Goal: Information Seeking & Learning: Learn about a topic

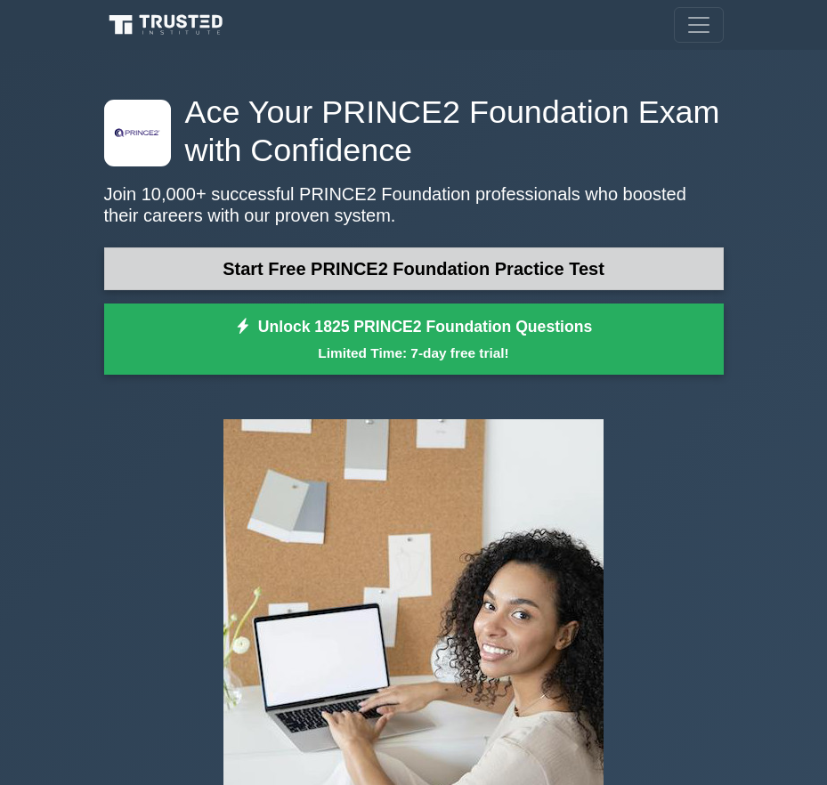
click at [527, 276] on link "Start Free PRINCE2 Foundation Practice Test" at bounding box center [413, 268] width 619 height 43
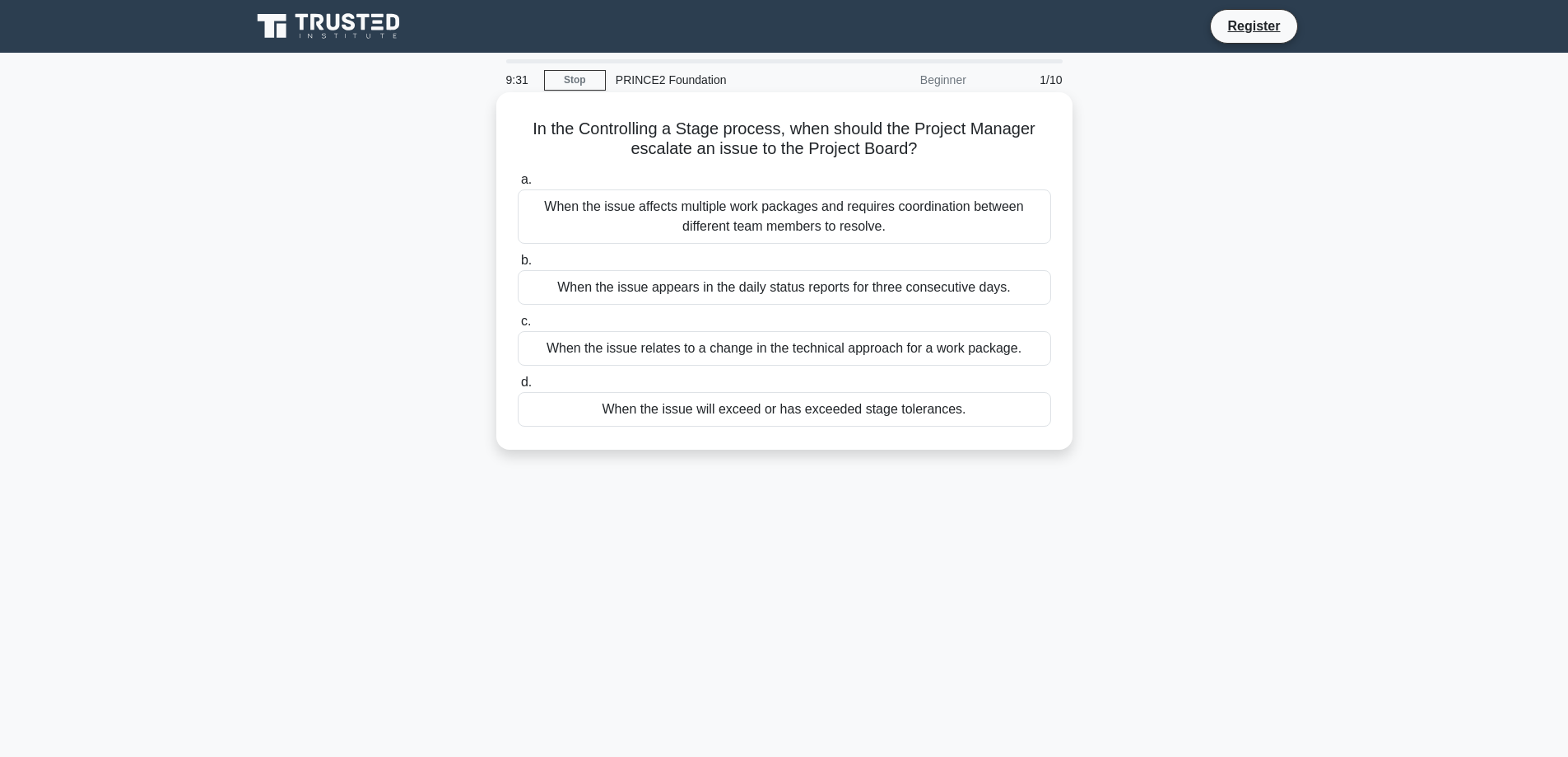
click at [764, 398] on div "When the issue will exceed or has exceeded stage tolerances." at bounding box center [784, 409] width 534 height 34
click at [518, 388] on input "d. When the issue will exceed or has exceeded stage tolerances." at bounding box center [518, 383] width 0 height 11
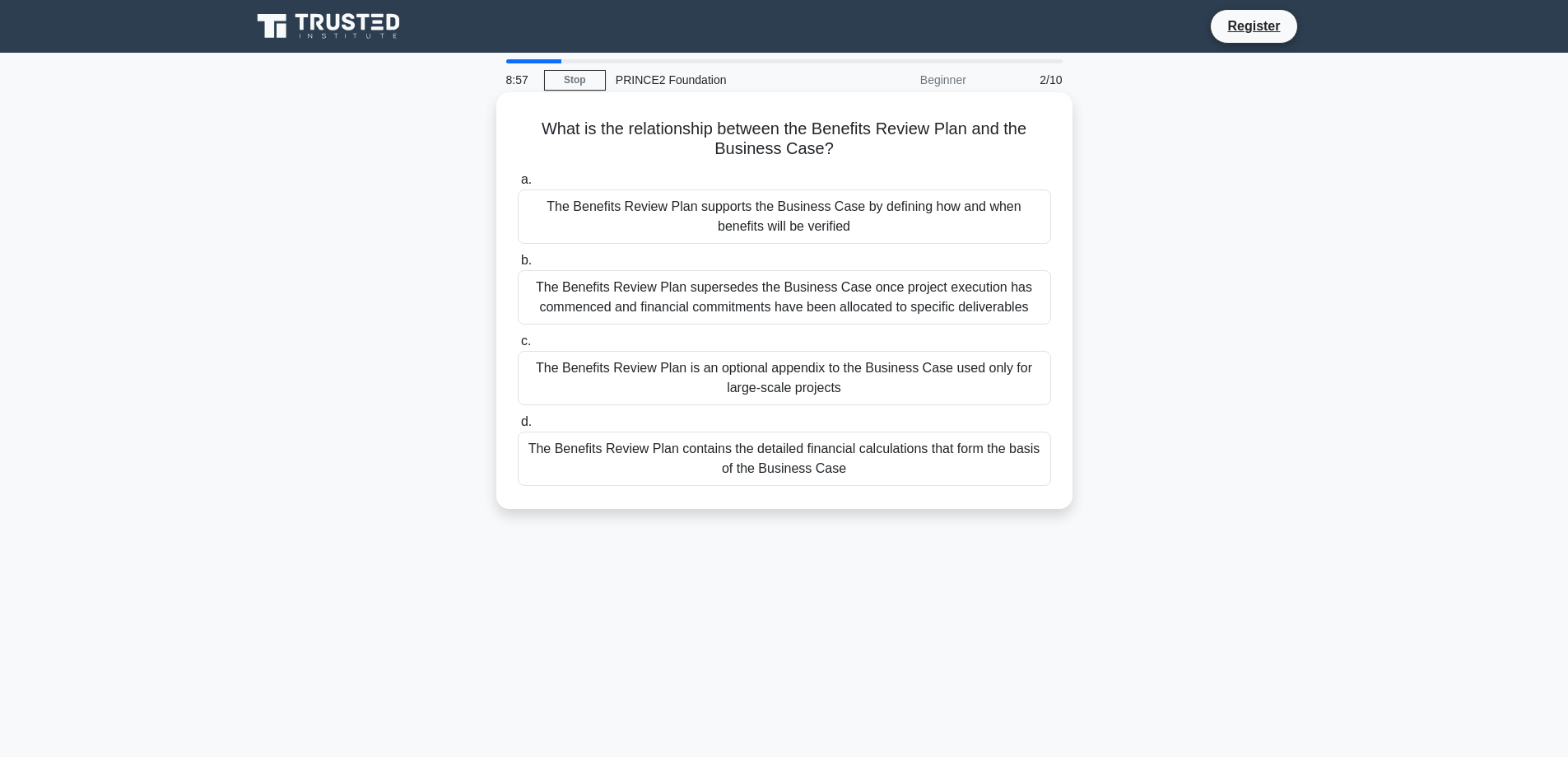
click at [764, 223] on div "The Benefits Review Plan supports the Business Case by defining how and when be…" at bounding box center [784, 217] width 534 height 55
click at [518, 185] on input "a. The Benefits Review Plan supports the Business Case by defining how and when…" at bounding box center [518, 180] width 0 height 11
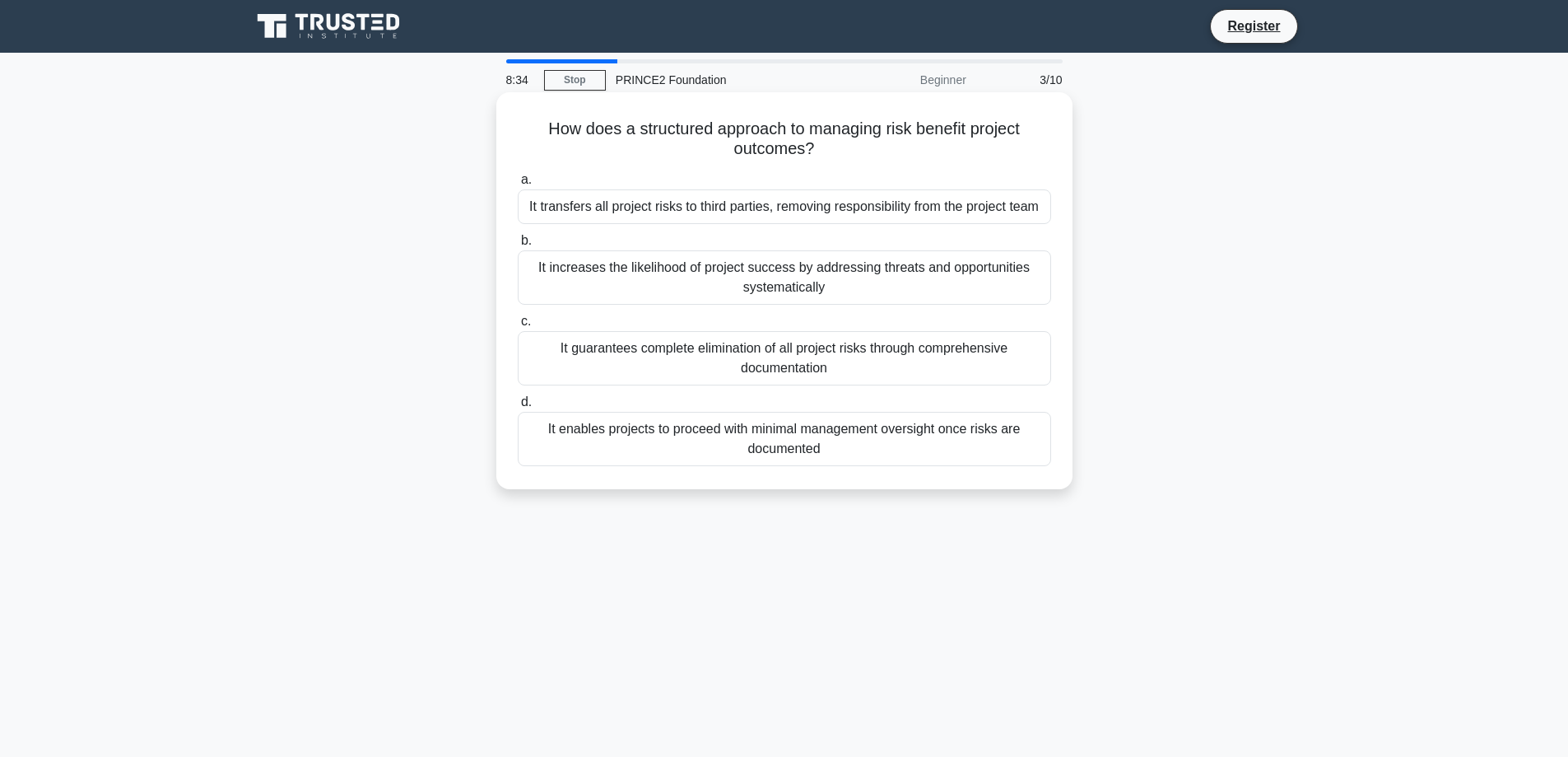
click at [764, 279] on div "It increases the likelihood of project success by addressing threats and opport…" at bounding box center [784, 278] width 534 height 55
click at [518, 246] on input "b. It increases the likelihood of project success by addressing threats and opp…" at bounding box center [518, 242] width 0 height 11
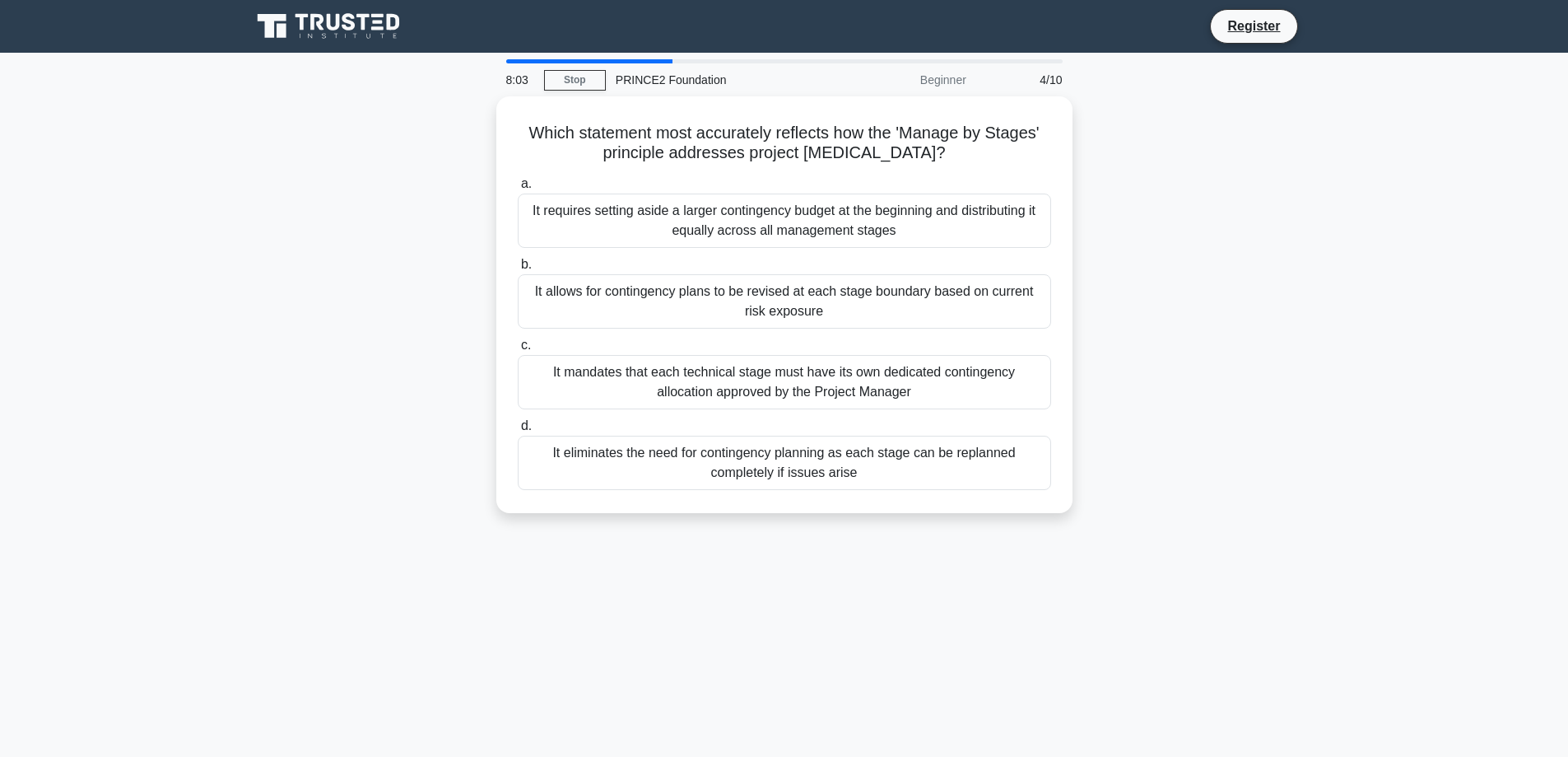
click at [764, 279] on div "It allows for contingency plans to be revised at each stage boundary based on c…" at bounding box center [784, 301] width 534 height 55
click at [518, 270] on input "b. It allows for contingency plans to be revised at each stage boundary based o…" at bounding box center [518, 265] width 0 height 11
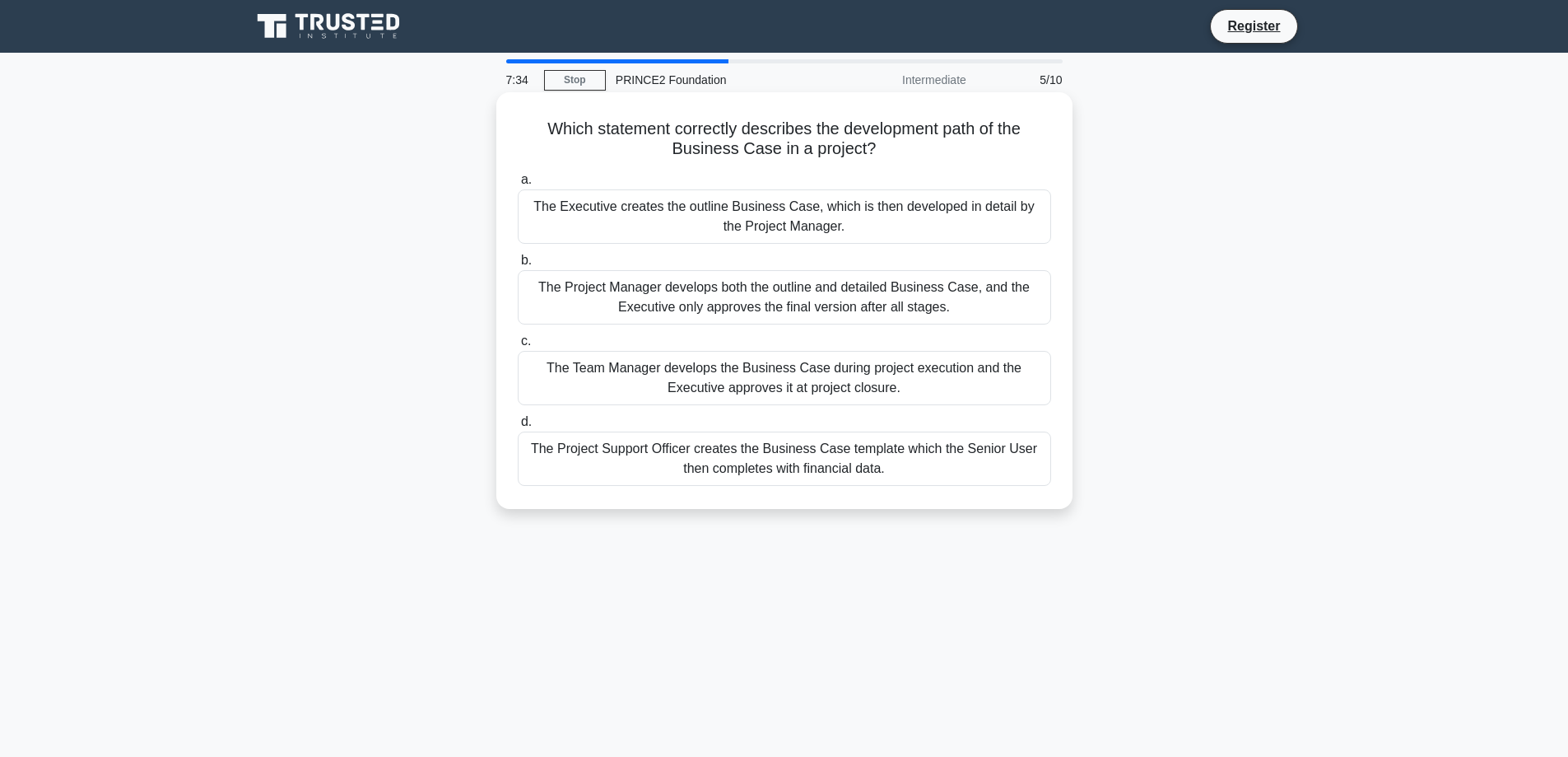
click at [764, 297] on div "The Project Manager develops both the outline and detailed Business Case, and t…" at bounding box center [784, 297] width 534 height 55
click at [518, 266] on input "b. The Project Manager develops both the outline and detailed Business Case, an…" at bounding box center [518, 261] width 0 height 11
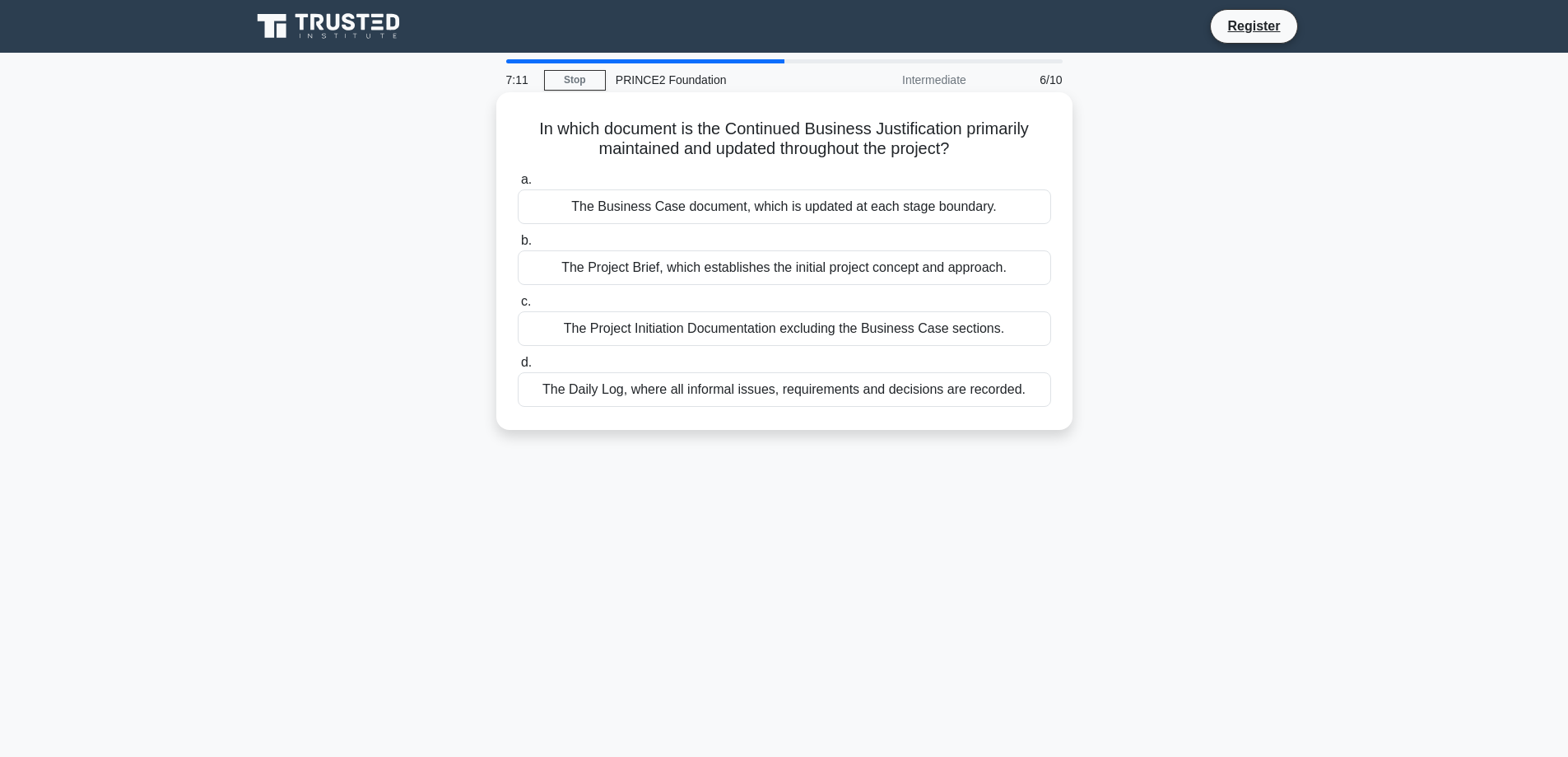
click at [764, 337] on div "The Project Initiation Documentation excluding the Business Case sections." at bounding box center [784, 328] width 534 height 34
click at [518, 307] on input "c. The Project Initiation Documentation excluding the Business Case sections." at bounding box center [518, 302] width 0 height 11
click at [764, 269] on div "The detailed steps and activities needed to create the product" at bounding box center [784, 267] width 534 height 34
click at [518, 246] on input "b. The detailed steps and activities needed to create the product" at bounding box center [518, 242] width 0 height 11
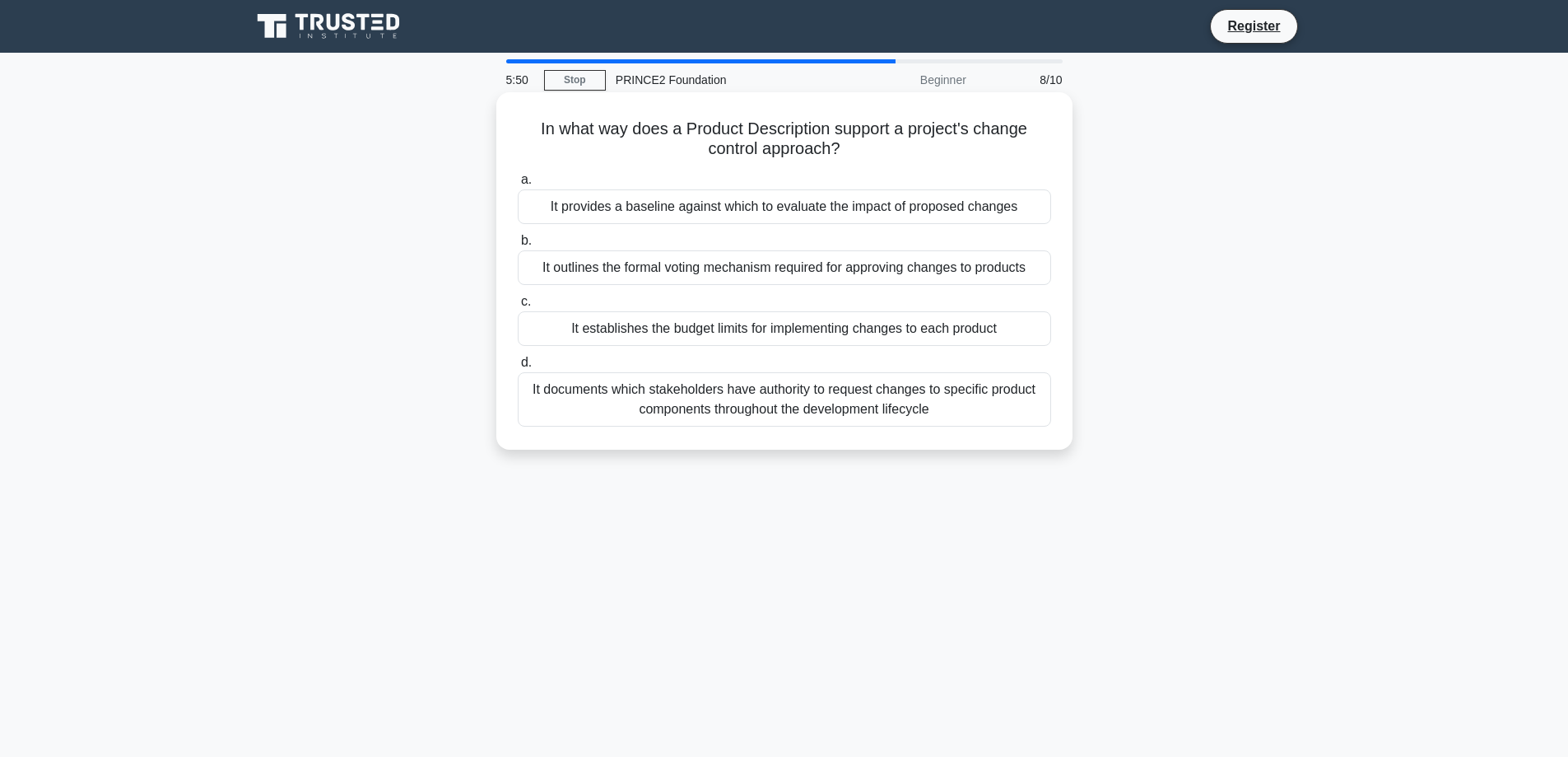
click at [764, 214] on div "It provides a baseline against which to evaluate the impact of proposed changes" at bounding box center [784, 206] width 534 height 34
click at [518, 185] on input "a. It provides a baseline against which to evaluate the impact of proposed chan…" at bounding box center [518, 180] width 0 height 11
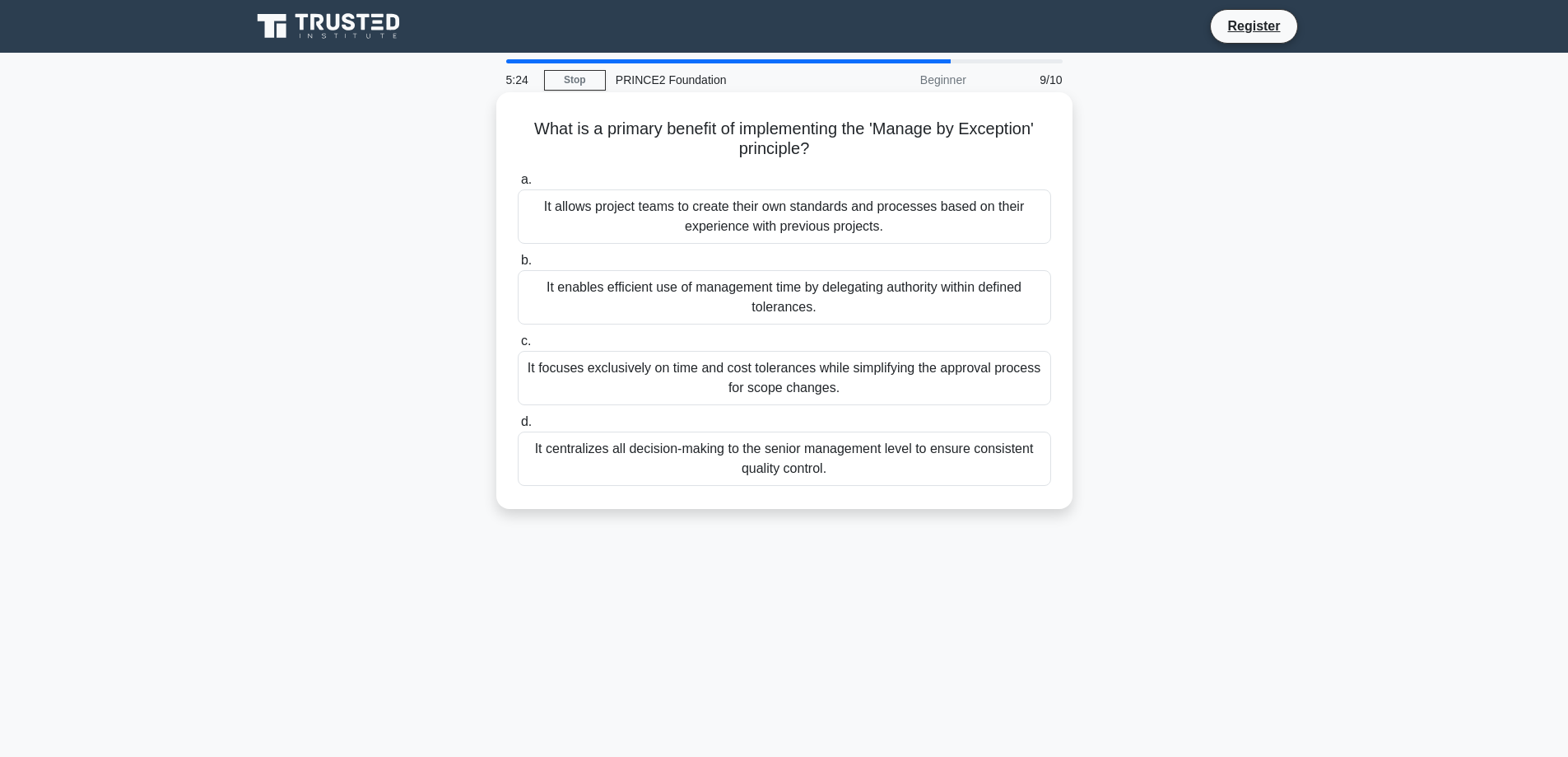
click at [764, 471] on div "It centralizes all decision-making to the senior management level to ensure con…" at bounding box center [784, 458] width 534 height 55
click at [518, 428] on input "d. It centralizes all decision-making to the senior management level to ensure …" at bounding box center [518, 422] width 0 height 11
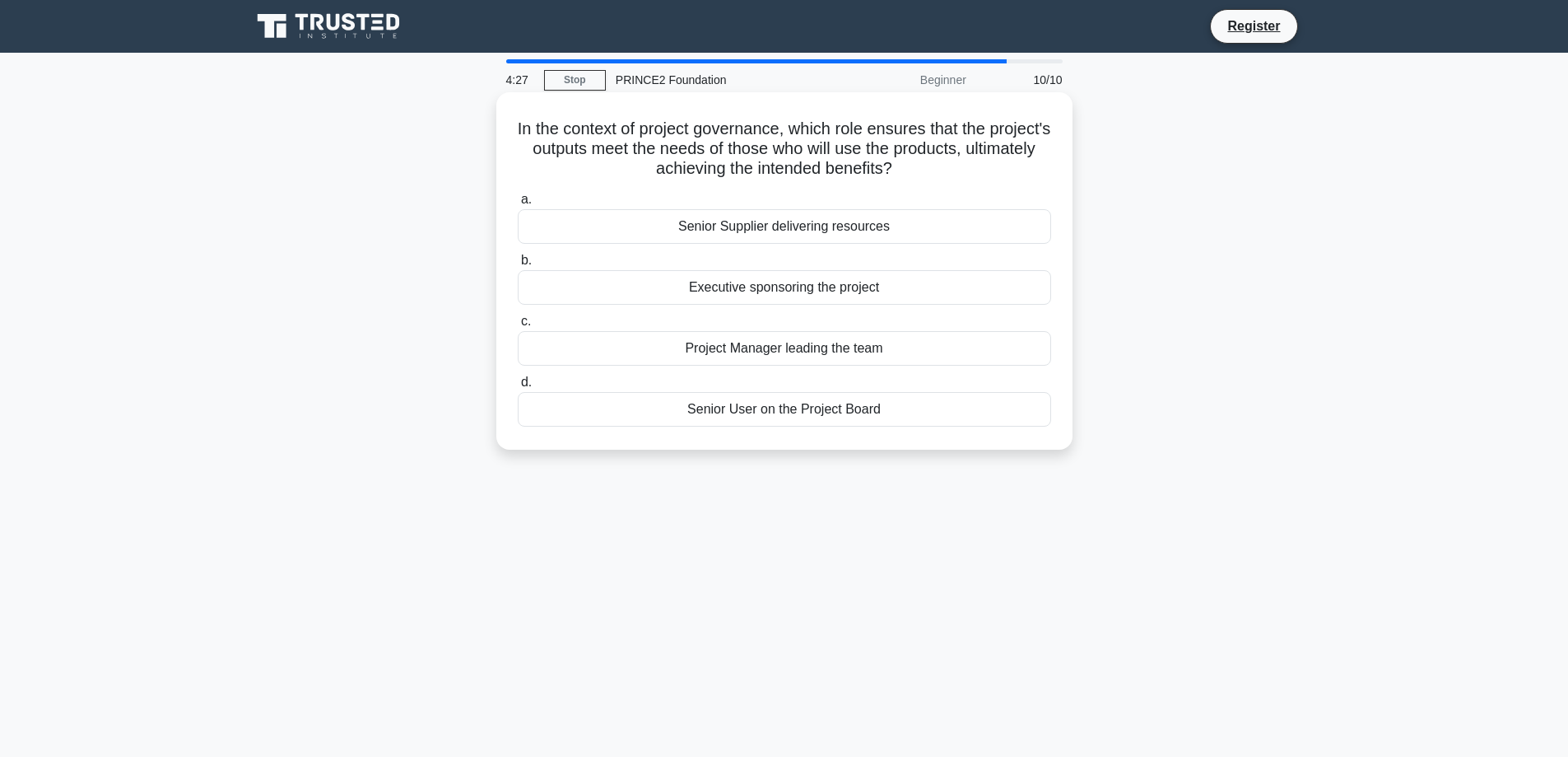
click at [764, 352] on div "Project Manager leading the team" at bounding box center [784, 348] width 534 height 34
click at [518, 327] on input "c. Project Manager leading the team" at bounding box center [518, 322] width 0 height 11
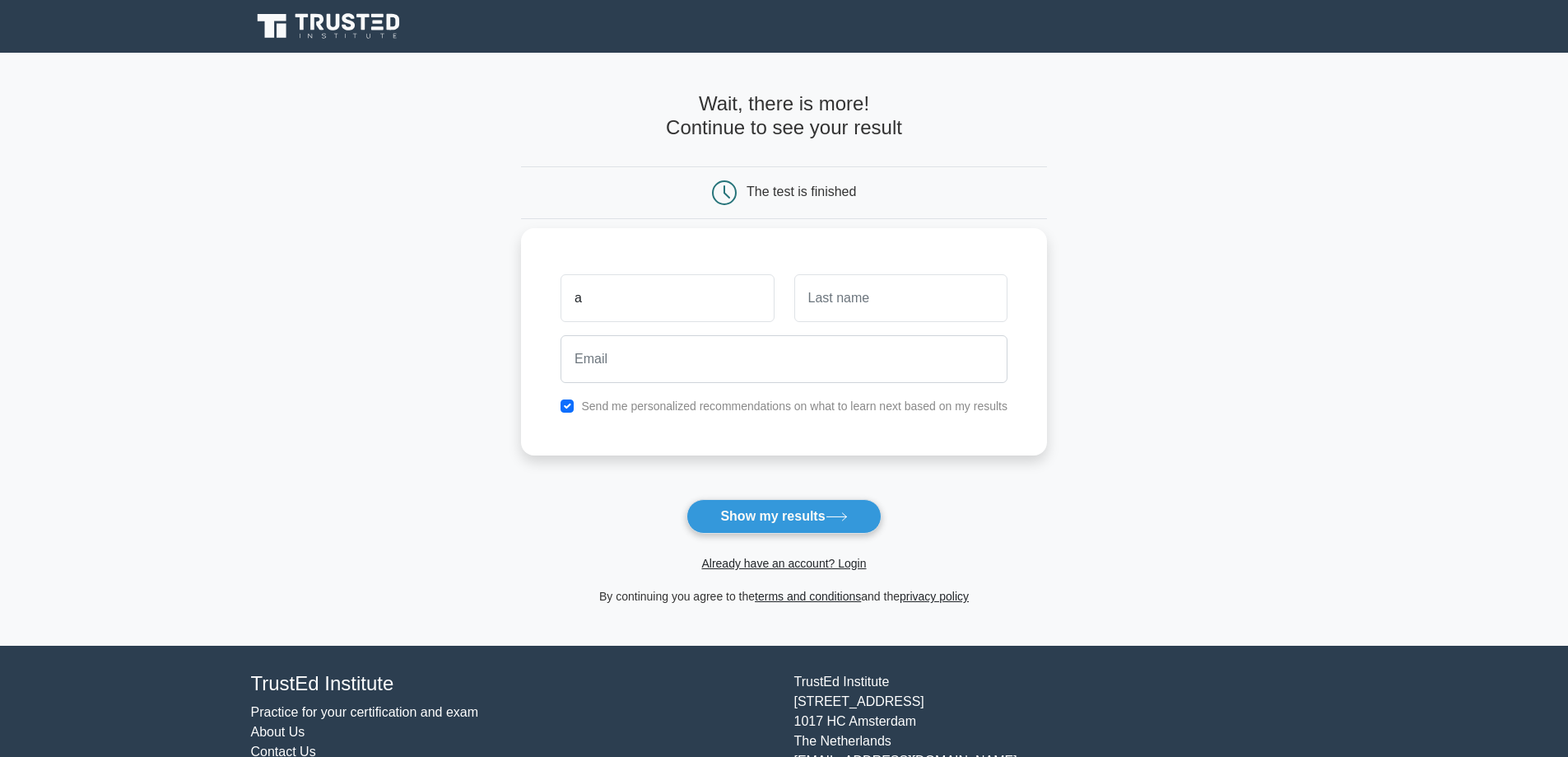
type input "a"
click at [846, 300] on input "text" at bounding box center [901, 298] width 213 height 48
type input "a"
click at [807, 361] on input "email" at bounding box center [784, 359] width 447 height 48
type input "agilchrist280@gmail.com"
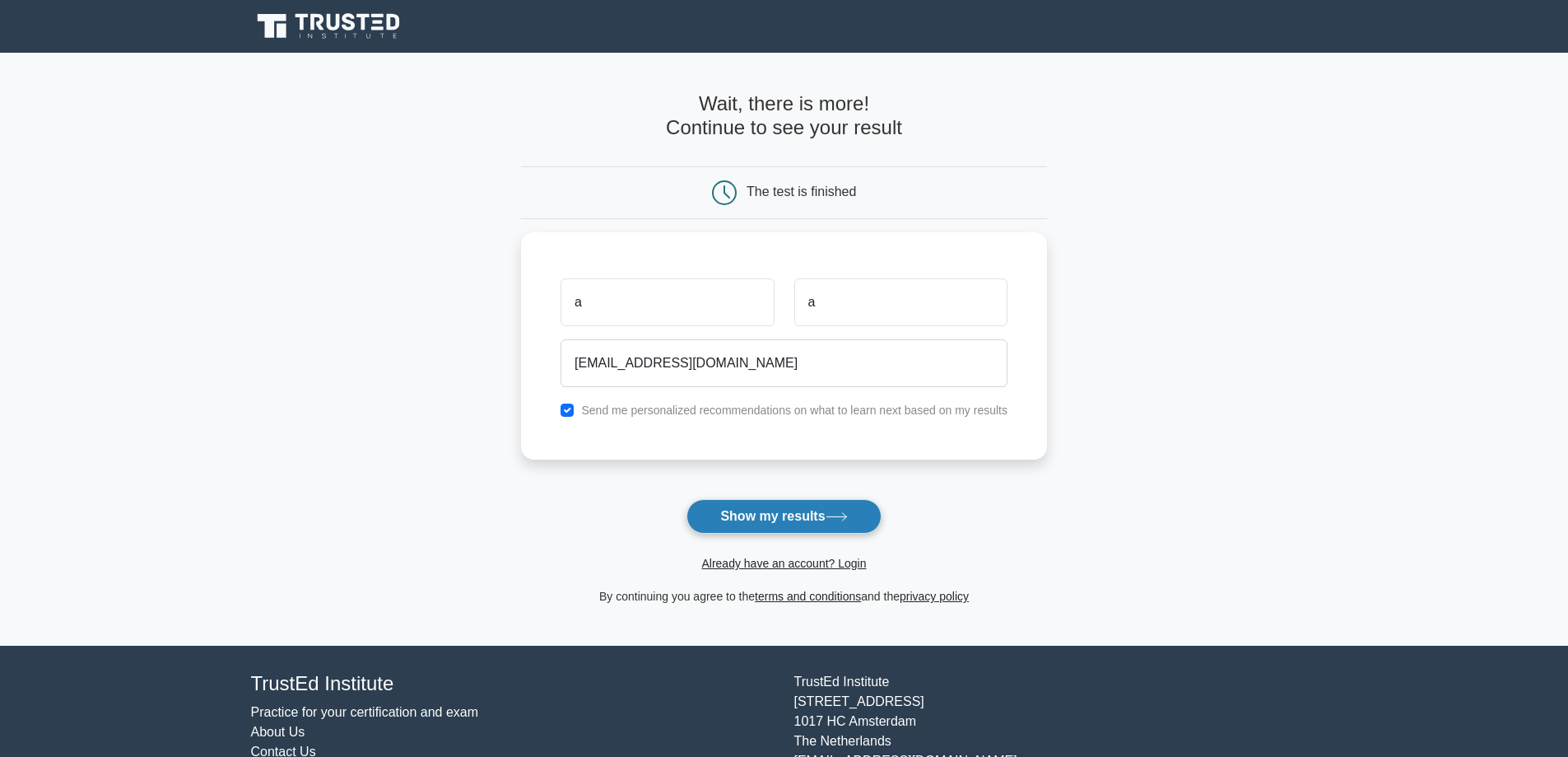
click at [789, 516] on button "Show my results" at bounding box center [784, 515] width 194 height 34
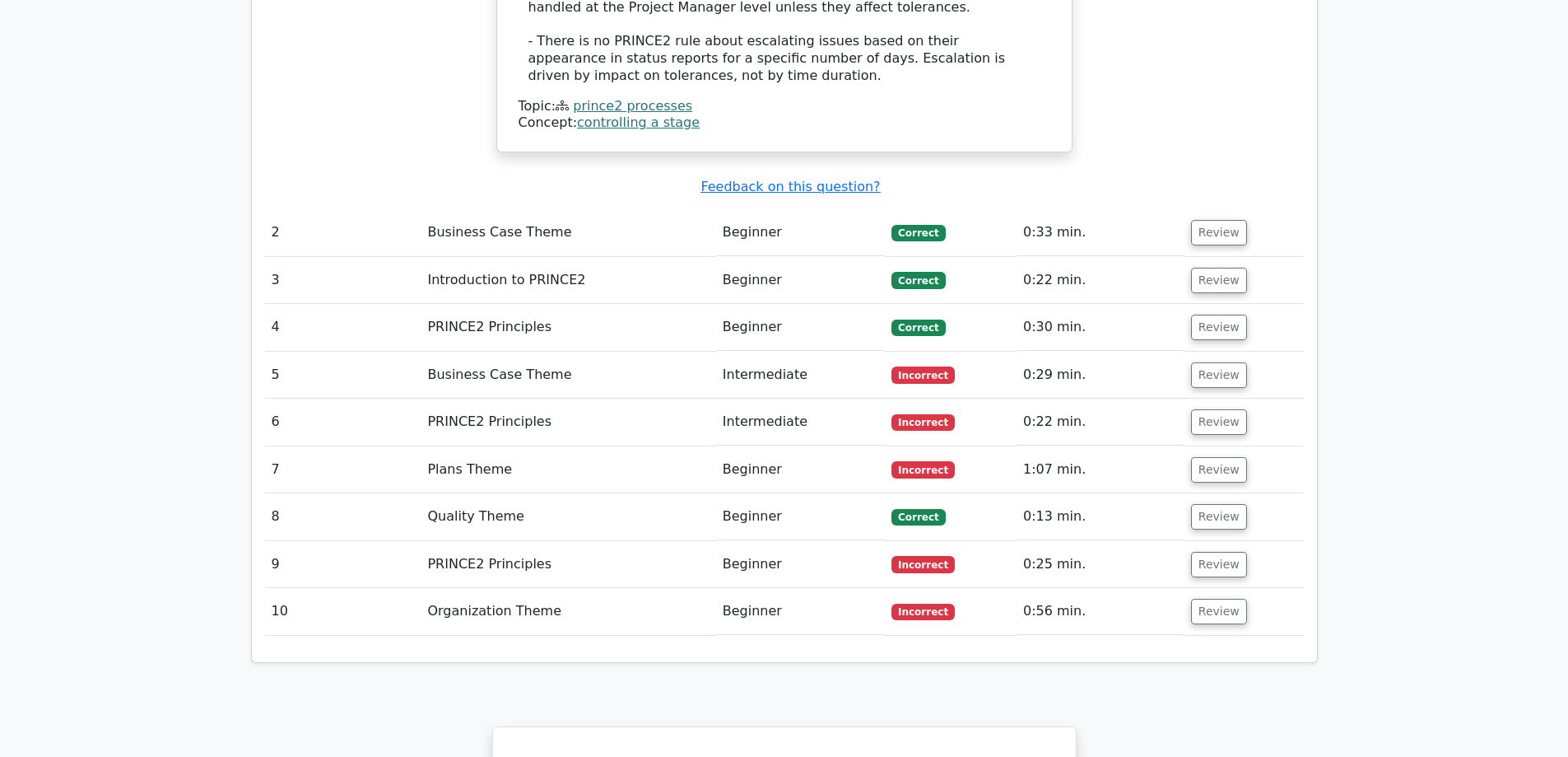
scroll to position [2141, 0]
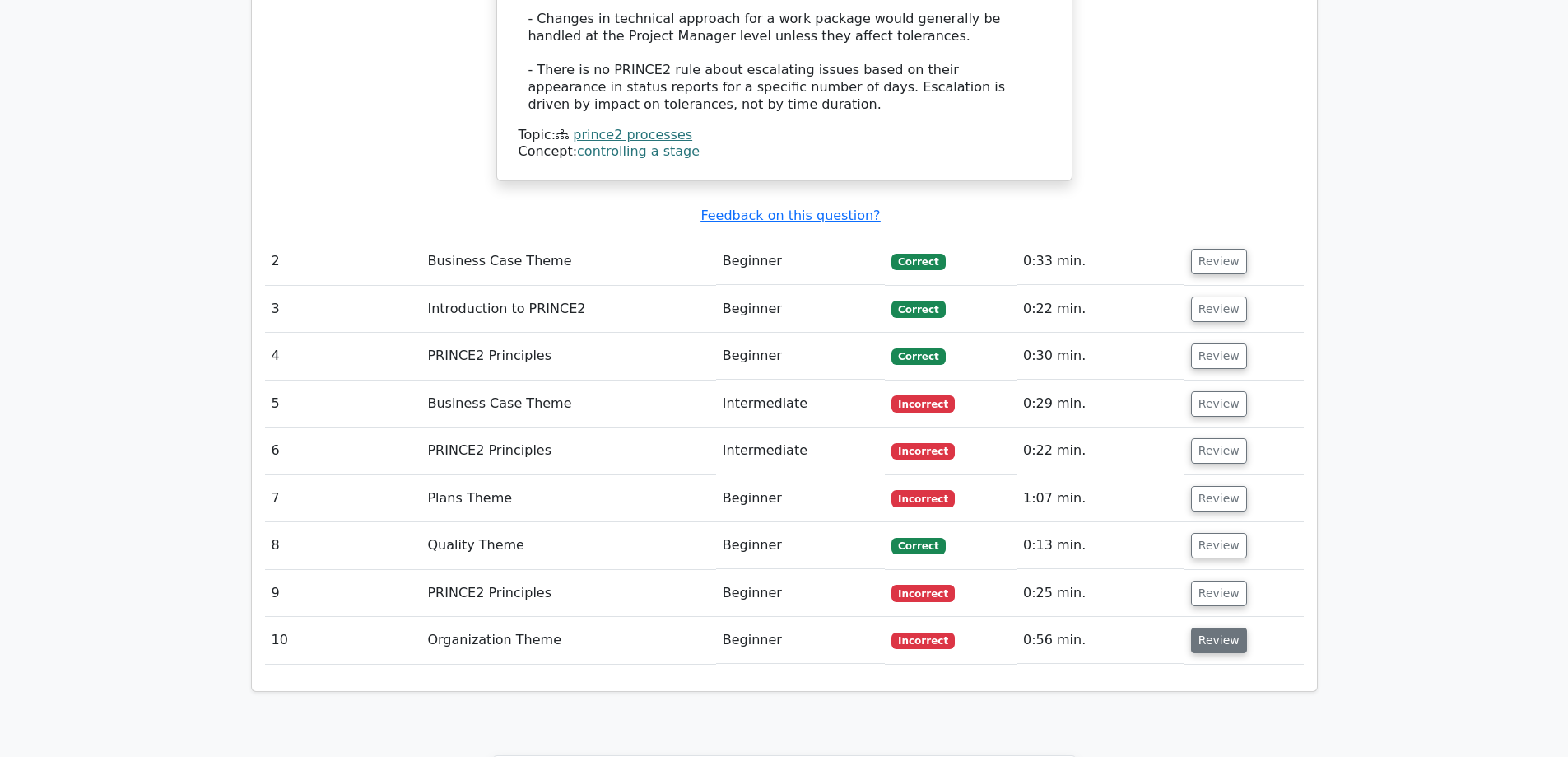
click at [1223, 627] on button "Review" at bounding box center [1219, 640] width 56 height 26
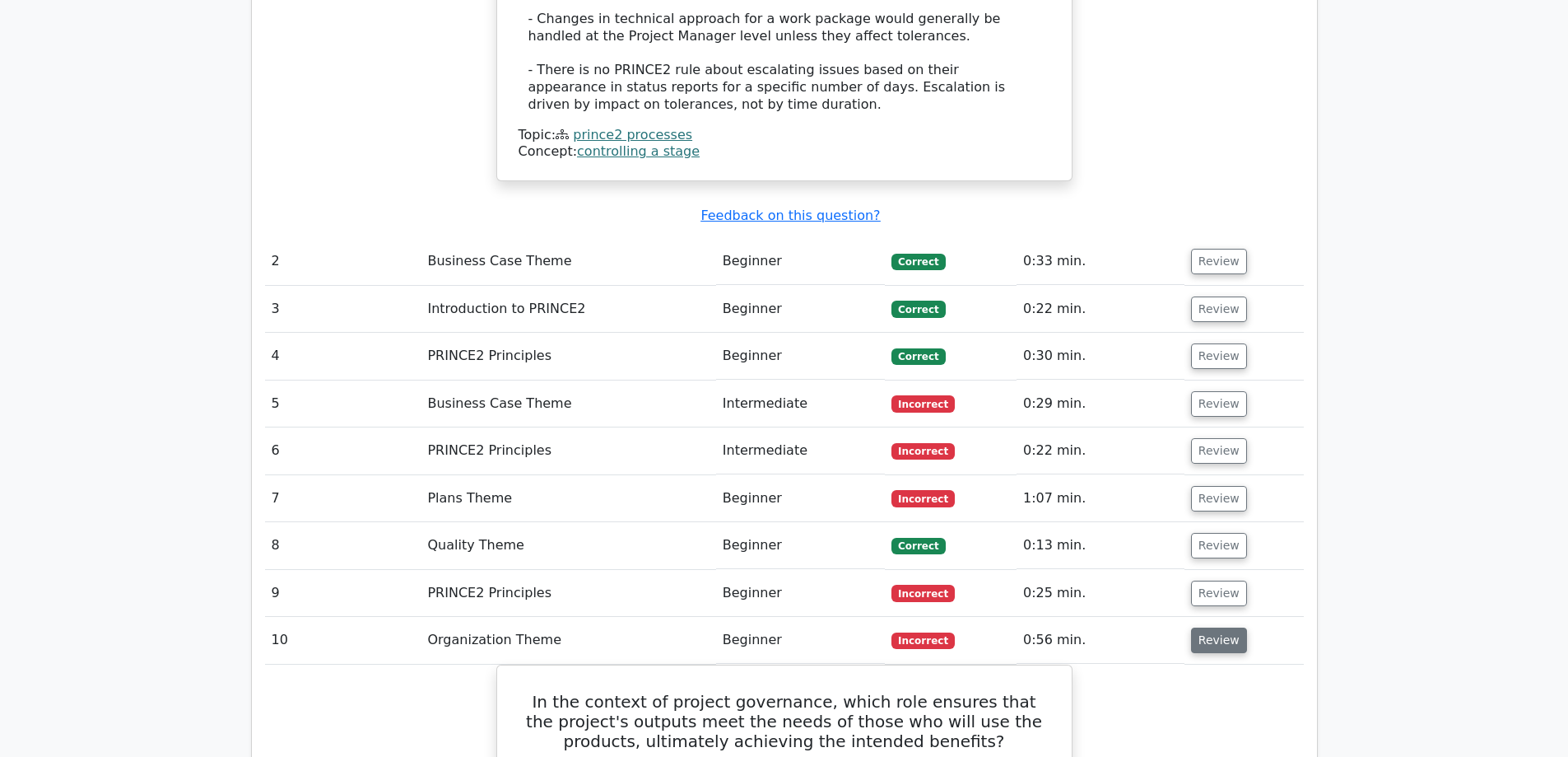
click at [1223, 627] on button "Review" at bounding box center [1219, 640] width 56 height 26
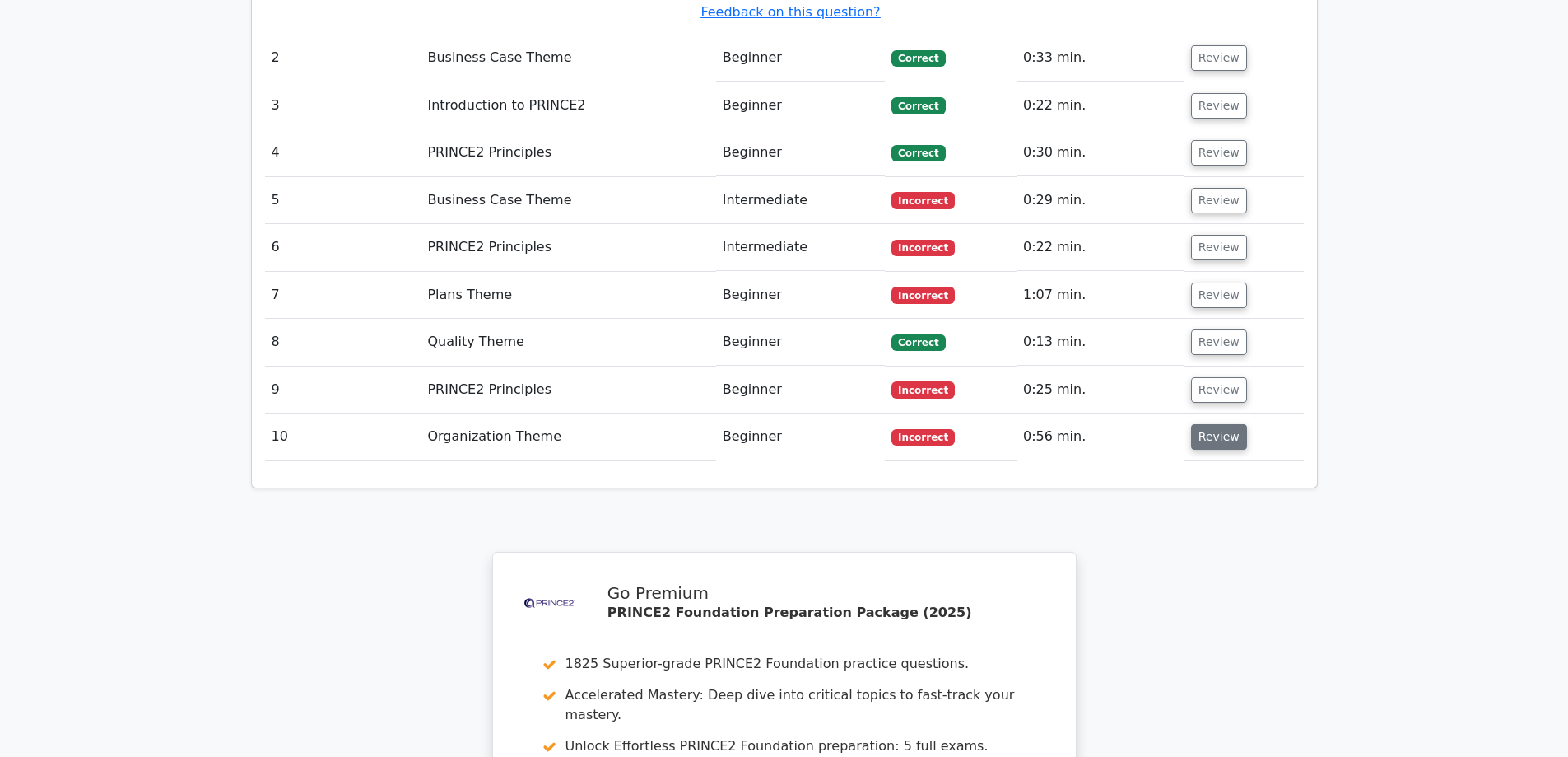
scroll to position [2099, 0]
